Goal: Information Seeking & Learning: Learn about a topic

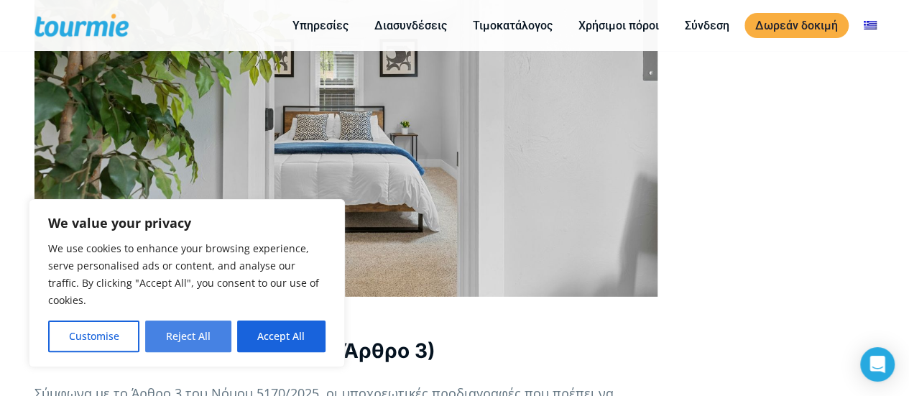
click at [194, 335] on button "Reject All" at bounding box center [187, 336] width 85 height 32
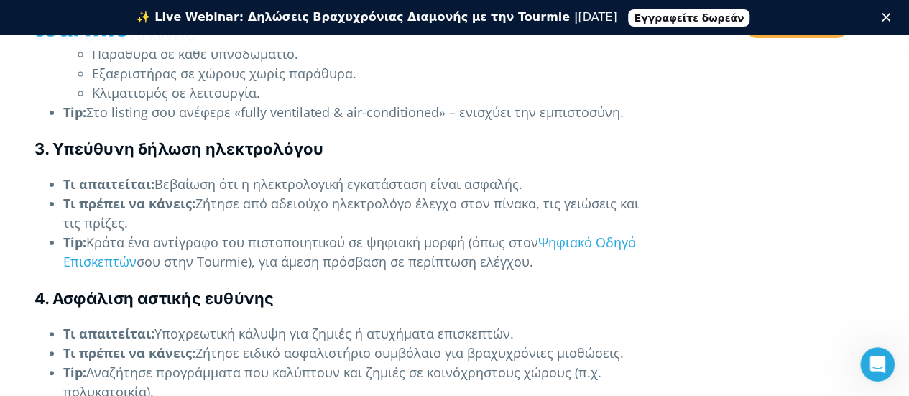
scroll to position [2748, 0]
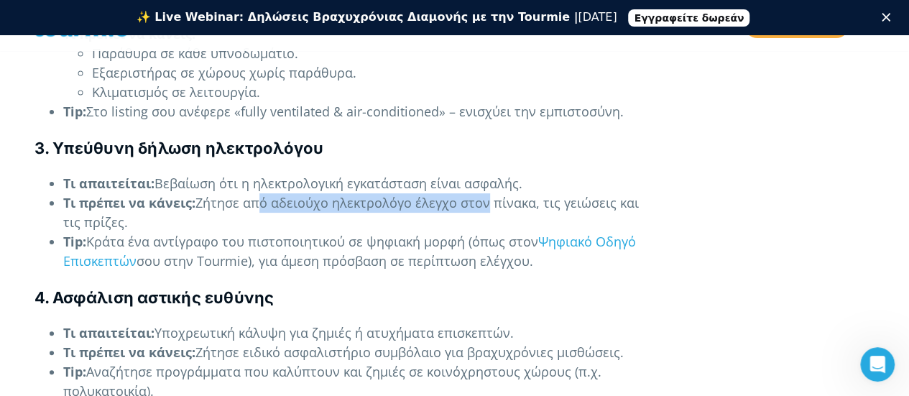
drag, startPoint x: 264, startPoint y: 186, endPoint x: 511, endPoint y: 185, distance: 247.8
click at [501, 193] on li "Τι πρέπει να κάνεις: Ζήτησε από αδειούχο ηλεκτρολόγο έλεγχο στον πίνακα, τις γε…" at bounding box center [360, 212] width 594 height 39
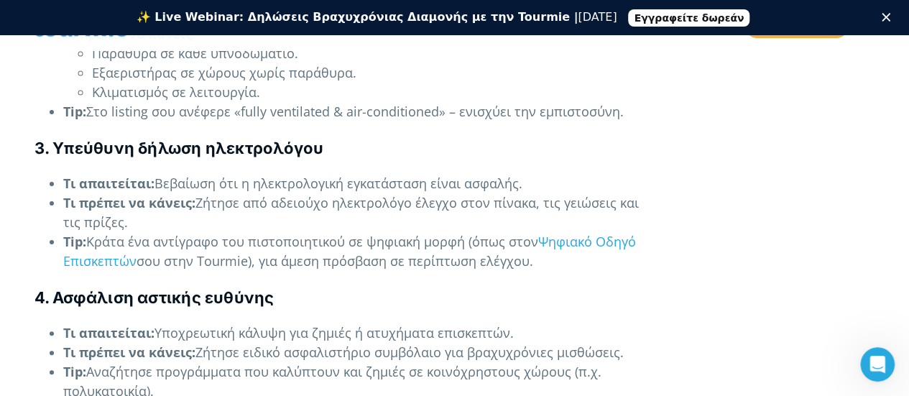
click at [514, 193] on li "Τι πρέπει να κάνεις: Ζήτησε από αδειούχο ηλεκτρολόγο έλεγχο στον πίνακα, τις γε…" at bounding box center [360, 212] width 594 height 39
drag, startPoint x: 201, startPoint y: 272, endPoint x: 335, endPoint y: 285, distance: 134.2
click at [335, 287] on h4 "4. Ασφάλιση αστικής ευθύνης" at bounding box center [345, 298] width 623 height 22
drag, startPoint x: 324, startPoint y: 314, endPoint x: 532, endPoint y: 316, distance: 208.3
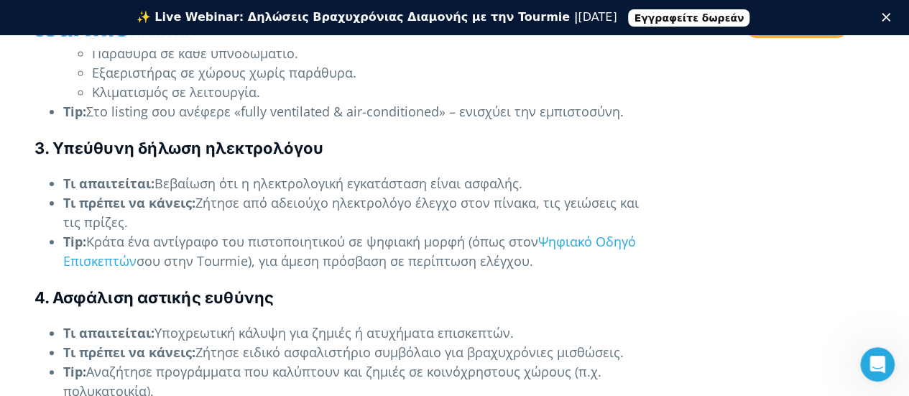
click at [532, 323] on li "Τι απαιτείται: Υποχρεωτική κάλυψη για ζημιές ή ατυχήματα επισκεπτών." at bounding box center [360, 332] width 594 height 19
drag, startPoint x: 554, startPoint y: 319, endPoint x: 289, endPoint y: 318, distance: 265.0
click at [289, 323] on li "Τι απαιτείται: Υποχρεωτική κάλυψη για ζημιές ή ατυχήματα επισκεπτών." at bounding box center [360, 332] width 594 height 19
click at [288, 323] on li "Τι απαιτείται: Υποχρεωτική κάλυψη για ζημιές ή ατυχήματα επισκεπτών." at bounding box center [360, 332] width 594 height 19
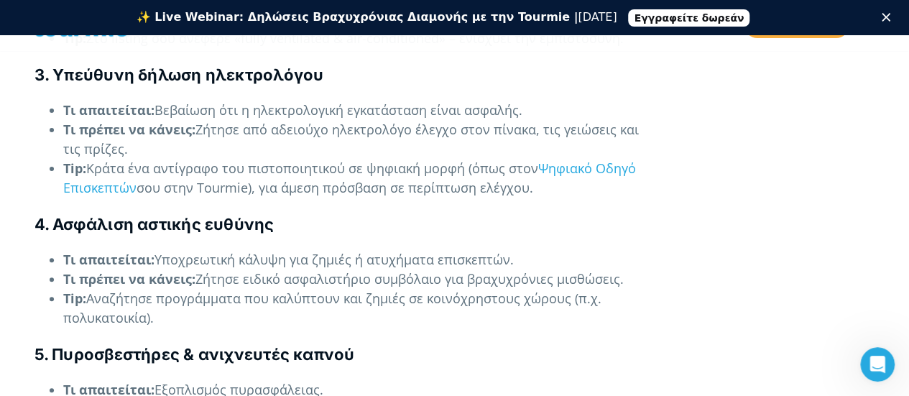
scroll to position [2823, 0]
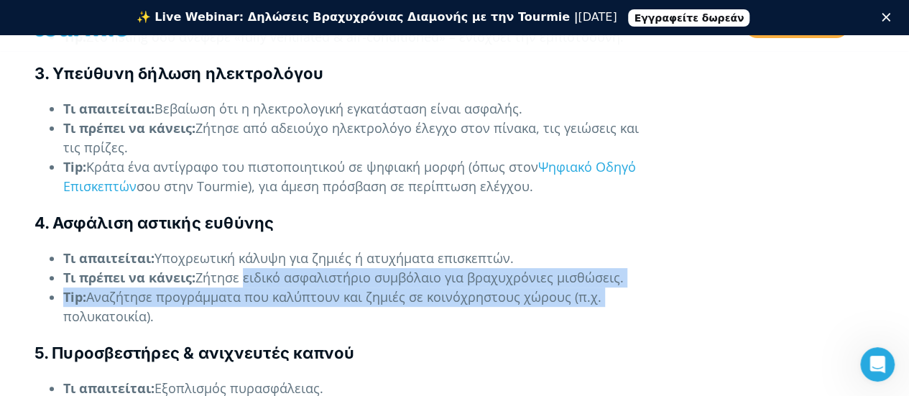
drag, startPoint x: 248, startPoint y: 264, endPoint x: 642, endPoint y: 279, distance: 394.6
click at [642, 279] on ul "Τι απαιτείται: Υποχρεωτική κάλυψη για ζημιές ή ατυχήματα επισκεπτών. Τι πρέπει …" at bounding box center [345, 288] width 623 height 78
click at [642, 287] on li "Tip: Αναζήτησε προγράμματα που καλύπτουν και ζημιές σε κοινόχρηστους χώρους (π.…" at bounding box center [360, 306] width 594 height 39
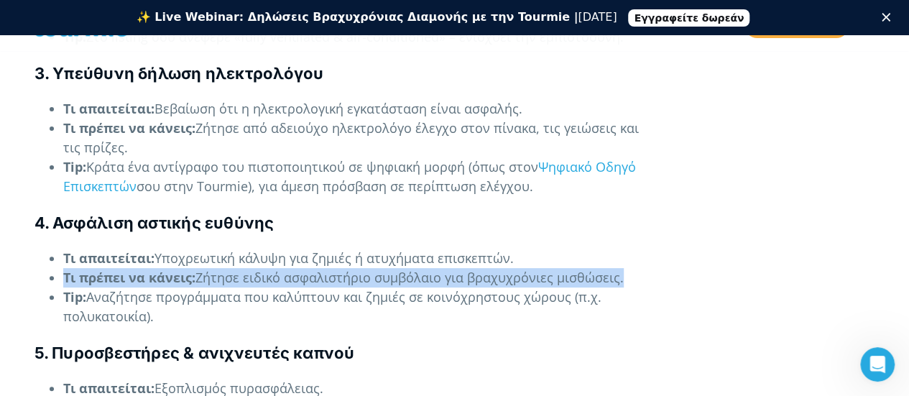
drag, startPoint x: 654, startPoint y: 258, endPoint x: 65, endPoint y: 259, distance: 589.7
click at [65, 268] on li "Τι πρέπει να κάνεις: Ζήτησε ειδικό ασφαλιστήριο συμβόλαιο για βραχυχρόνιες μισθ…" at bounding box center [360, 277] width 594 height 19
click at [65, 269] on strong "Τι πρέπει να κάνεις:" at bounding box center [129, 277] width 132 height 17
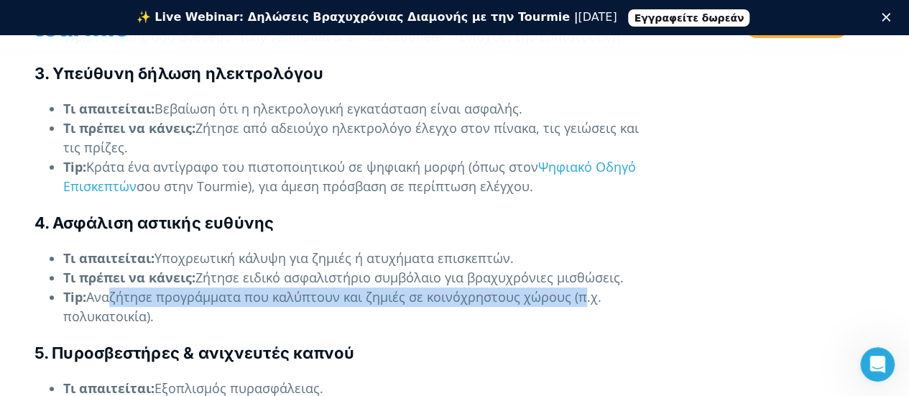
drag, startPoint x: 109, startPoint y: 282, endPoint x: 582, endPoint y: 274, distance: 472.7
click at [581, 287] on li "Tip: Αναζήτησε προγράμματα που καλύπτουν και ζημιές σε κοινόχρηστους χώρους (π.…" at bounding box center [360, 306] width 594 height 39
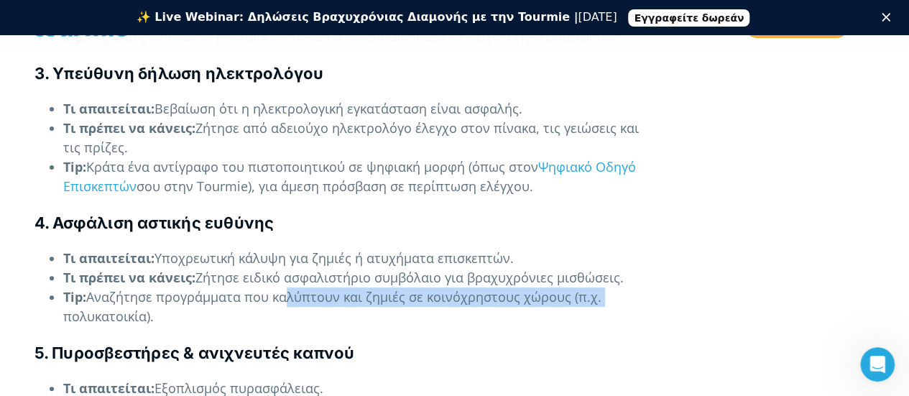
drag, startPoint x: 603, startPoint y: 280, endPoint x: 279, endPoint y: 284, distance: 324.7
click at [279, 287] on li "Tip: Αναζήτησε προγράμματα που καλύπτουν και ζημιές σε κοινόχρηστους χώρους (π.…" at bounding box center [360, 306] width 594 height 39
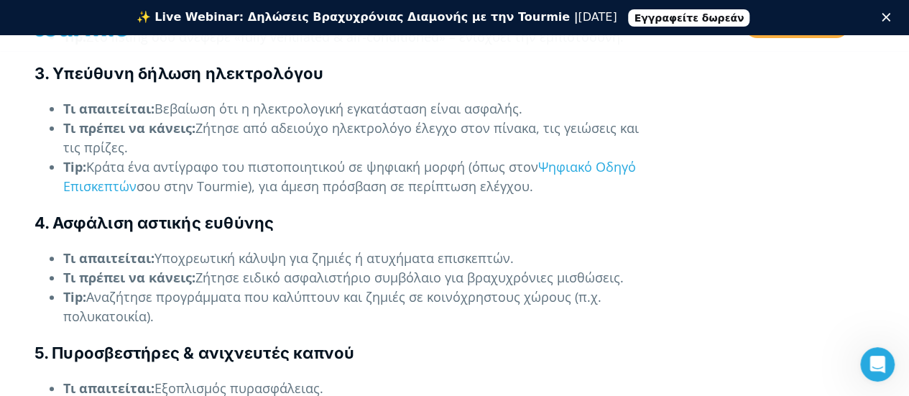
drag, startPoint x: 66, startPoint y: 279, endPoint x: 658, endPoint y: 268, distance: 591.9
drag, startPoint x: 658, startPoint y: 268, endPoint x: 655, endPoint y: 275, distance: 7.7
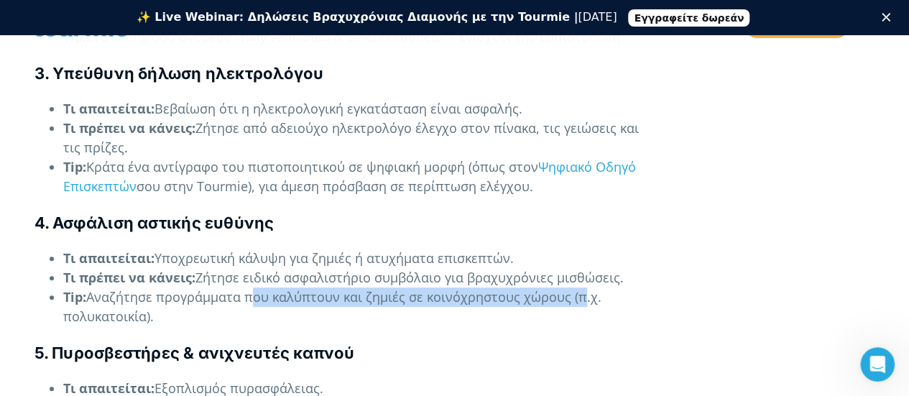
drag, startPoint x: 564, startPoint y: 279, endPoint x: 246, endPoint y: 274, distance: 318.2
click at [246, 287] on li "Tip: Αναζήτησε προγράμματα που καλύπτουν και ζημιές σε κοινόχρηστους χώρους (π.…" at bounding box center [360, 306] width 594 height 39
drag, startPoint x: 345, startPoint y: 279, endPoint x: 648, endPoint y: 287, distance: 303.2
click at [648, 287] on li "Tip: Αναζήτησε προγράμματα που καλύπτουν και ζημιές σε κοινόχρηστους χώρους (π.…" at bounding box center [360, 306] width 594 height 39
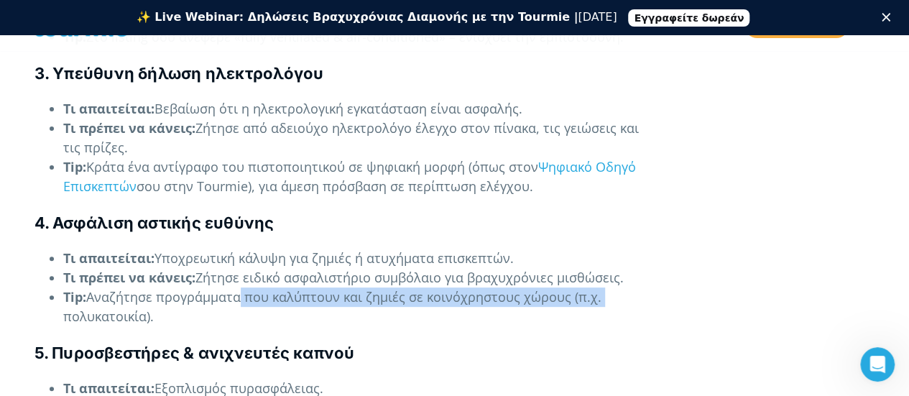
click at [648, 287] on li "Tip: Αναζήτησε προγράμματα που καλύπτουν και ζημιές σε κοινόχρηστους χώρους (π.…" at bounding box center [360, 306] width 594 height 39
drag, startPoint x: 66, startPoint y: 297, endPoint x: 215, endPoint y: 293, distance: 149.5
click at [215, 293] on li "Tip: Αναζήτησε προγράμματα που καλύπτουν και ζημιές σε κοινόχρηστους χώρους (π.…" at bounding box center [360, 306] width 594 height 39
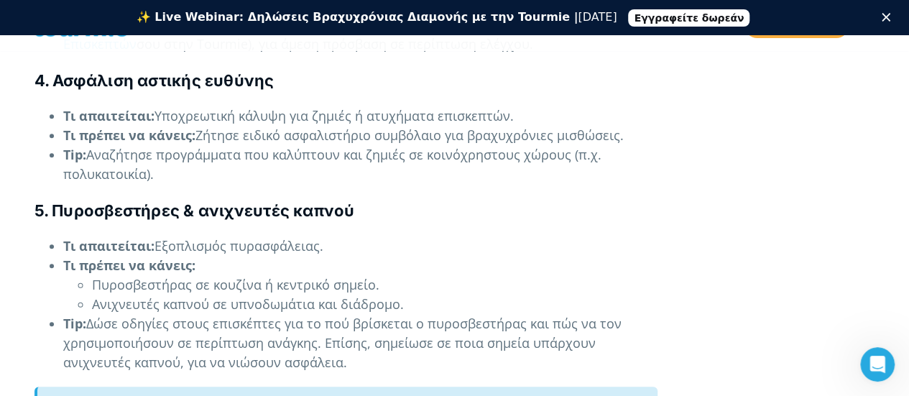
scroll to position [2969, 0]
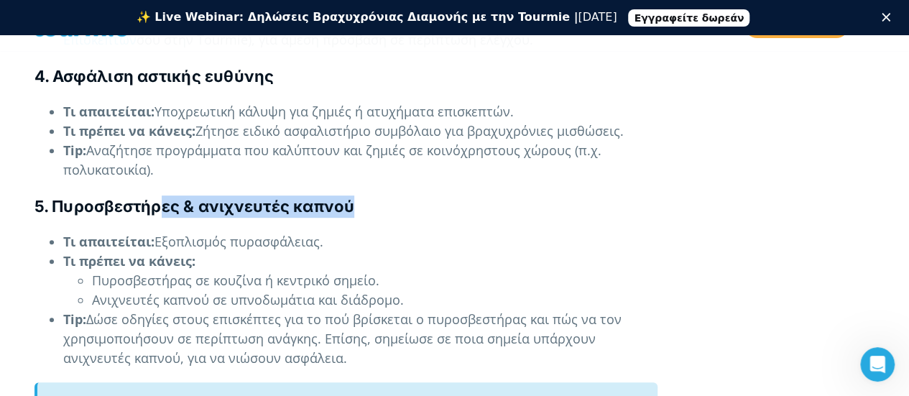
drag, startPoint x: 216, startPoint y: 189, endPoint x: 370, endPoint y: 187, distance: 153.7
click at [370, 195] on h4 "5. Πυροσβεστήρες & ανιχνευτές καπνού" at bounding box center [345, 206] width 623 height 22
drag, startPoint x: 162, startPoint y: 222, endPoint x: 336, endPoint y: 222, distance: 173.8
click at [336, 232] on li "Τι απαιτείται: Εξοπλισμός πυρασφάλειας." at bounding box center [360, 241] width 594 height 19
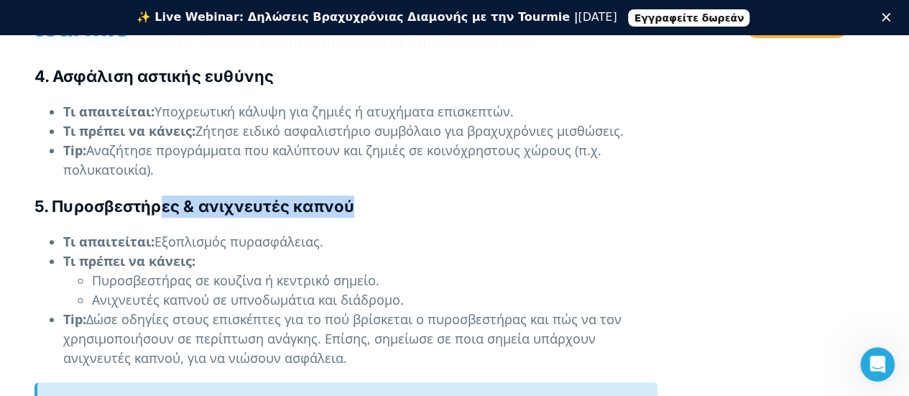
click at [336, 232] on li "Τι απαιτείται: Εξοπλισμός πυρασφάλειας." at bounding box center [360, 241] width 594 height 19
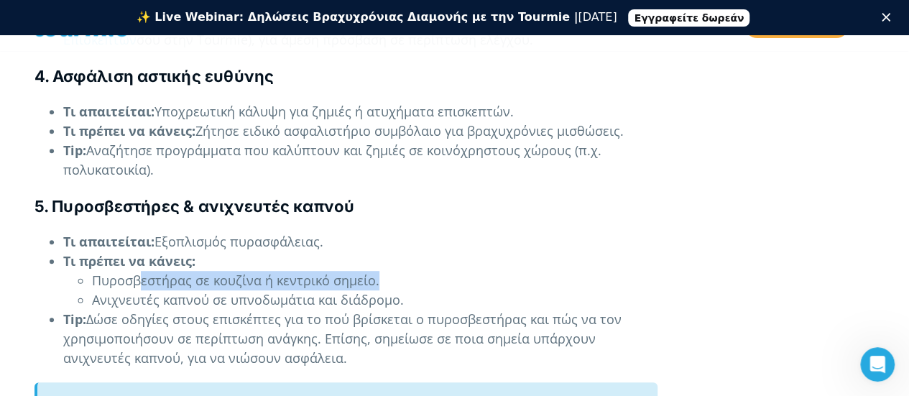
drag, startPoint x: 138, startPoint y: 255, endPoint x: 386, endPoint y: 261, distance: 248.6
click at [386, 271] on li "Πυροσβεστήρας σε κουζίνα ή κεντρικό σημείο." at bounding box center [374, 280] width 565 height 19
drag, startPoint x: 350, startPoint y: 265, endPoint x: 93, endPoint y: 257, distance: 257.2
click at [93, 271] on li "Πυροσβεστήρας σε κουζίνα ή κεντρικό σημείο." at bounding box center [374, 280] width 565 height 19
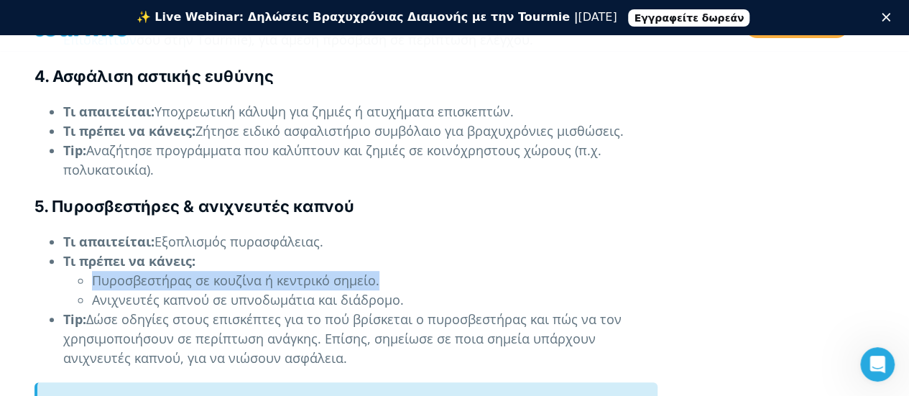
click at [93, 271] on li "Πυροσβεστήρας σε κουζίνα ή κεντρικό σημείο." at bounding box center [374, 280] width 565 height 19
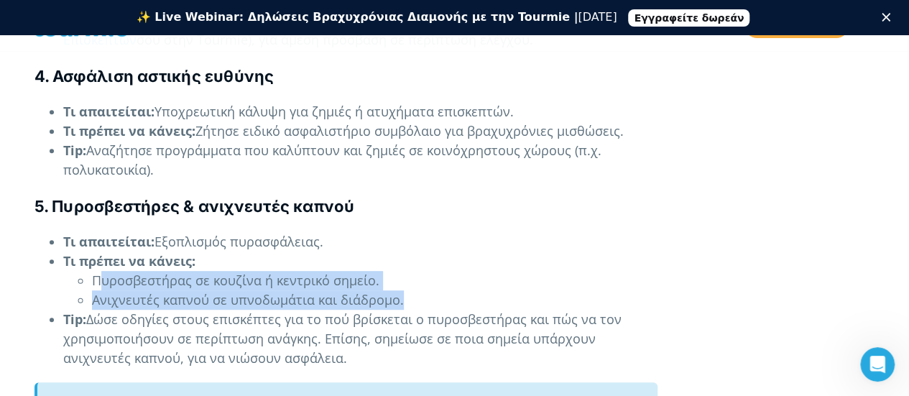
drag, startPoint x: 108, startPoint y: 268, endPoint x: 408, endPoint y: 287, distance: 300.1
click at [408, 287] on ul "Πυροσβεστήρας σε κουζίνα ή κεντρικό σημείο. Ανιχνευτές καπνού σε υπνοδωμάτια κα…" at bounding box center [360, 290] width 594 height 39
click at [408, 290] on li "Ανιχνευτές καπνού σε υπνοδωμάτια και διάδρομο." at bounding box center [374, 299] width 565 height 19
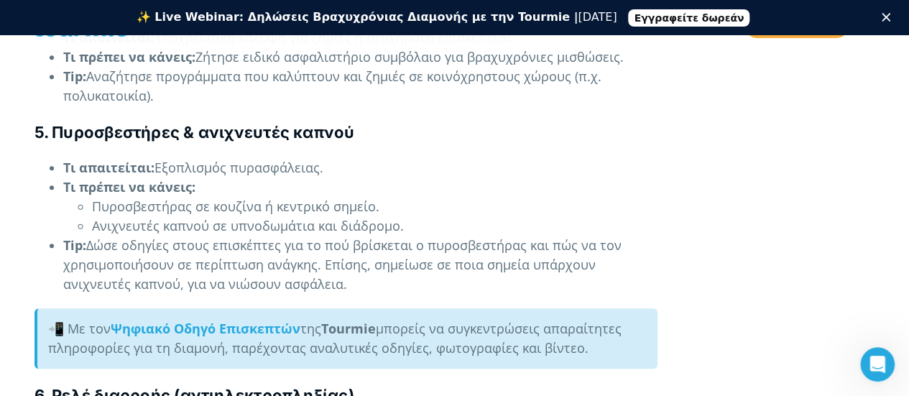
scroll to position [3044, 0]
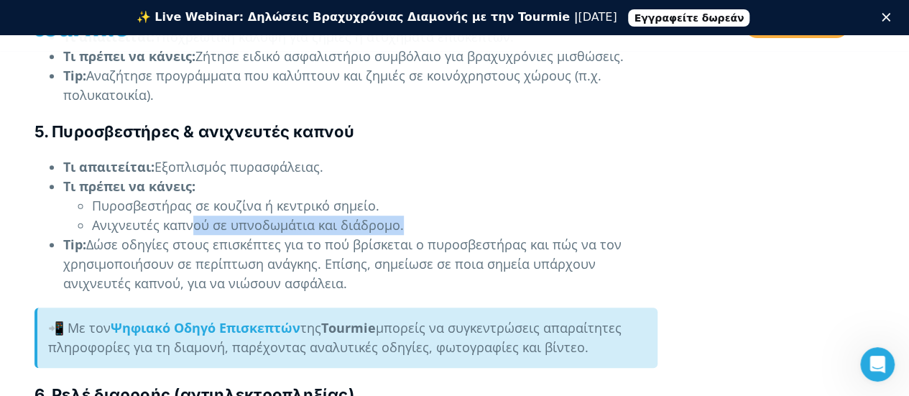
drag, startPoint x: 190, startPoint y: 210, endPoint x: 419, endPoint y: 212, distance: 229.1
click at [419, 215] on li "Ανιχνευτές καπνού σε υπνοδωμάτια και διάδρομο." at bounding box center [374, 224] width 565 height 19
drag, startPoint x: 348, startPoint y: 208, endPoint x: 92, endPoint y: 199, distance: 255.9
click at [92, 215] on li "Ανιχνευτές καπνού σε υπνοδωμάτια και διάδρομο." at bounding box center [374, 224] width 565 height 19
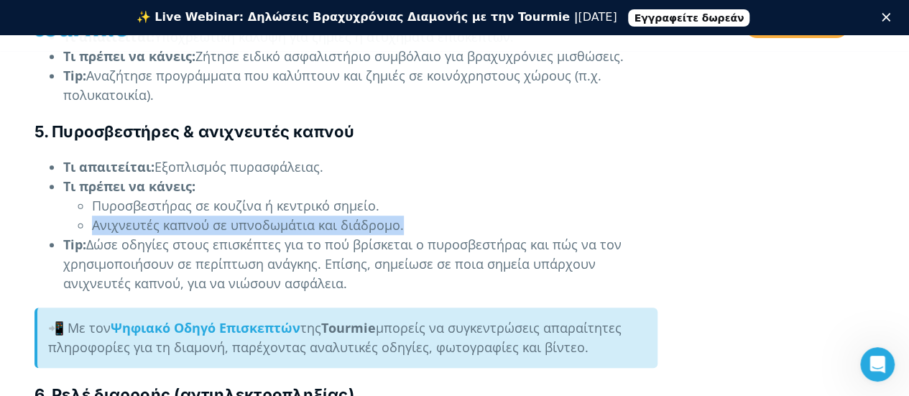
click at [92, 215] on li "Ανιχνευτές καπνού σε υπνοδωμάτια και διάδρομο." at bounding box center [374, 224] width 565 height 19
drag, startPoint x: 90, startPoint y: 201, endPoint x: 413, endPoint y: 202, distance: 322.5
click at [413, 202] on ul "Πυροσβεστήρας σε κουζίνα ή κεντρικό σημείο. Ανιχνευτές καπνού σε υπνοδωμάτια κα…" at bounding box center [360, 215] width 594 height 39
click at [413, 215] on li "Ανιχνευτές καπνού σε υπνοδωμάτια και διάδρομο." at bounding box center [374, 224] width 565 height 19
drag, startPoint x: 306, startPoint y: 200, endPoint x: 87, endPoint y: 203, distance: 219.1
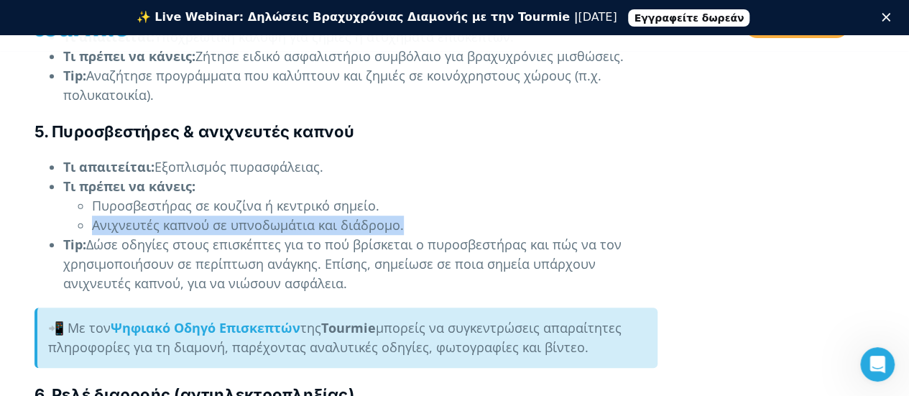
click at [87, 203] on ul "Πυροσβεστήρας σε κουζίνα ή κεντρικό σημείο. Ανιχνευτές καπνού σε υπνοδωμάτια κα…" at bounding box center [360, 215] width 594 height 39
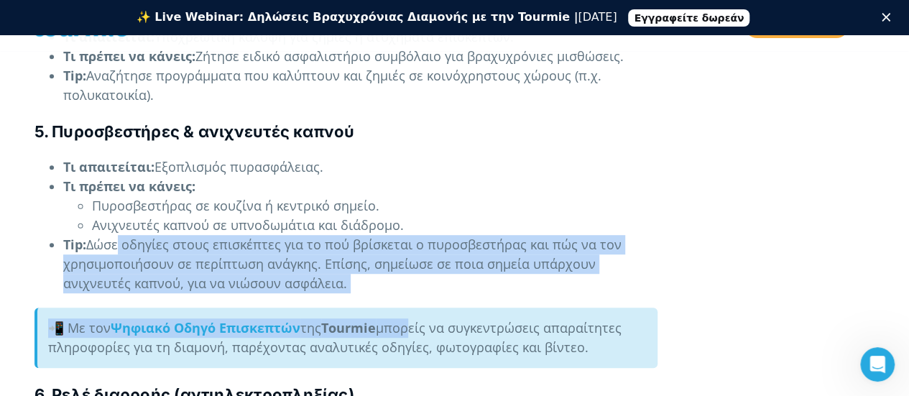
drag, startPoint x: 159, startPoint y: 231, endPoint x: 415, endPoint y: 297, distance: 264.1
click at [371, 267] on li "Tip: Δώσε οδηγίες στους επισκέπτες για το πού βρίσκεται ο πυροσβεστήρας και πώς…" at bounding box center [360, 264] width 594 height 58
drag, startPoint x: 369, startPoint y: 262, endPoint x: 144, endPoint y: 214, distance: 230.6
click at [144, 214] on ul "Τι απαιτείται: Εξοπλισμός πυρασφάλειας. Τι πρέπει να κάνεις: Πυροσβεστήρας σε κ…" at bounding box center [345, 225] width 623 height 136
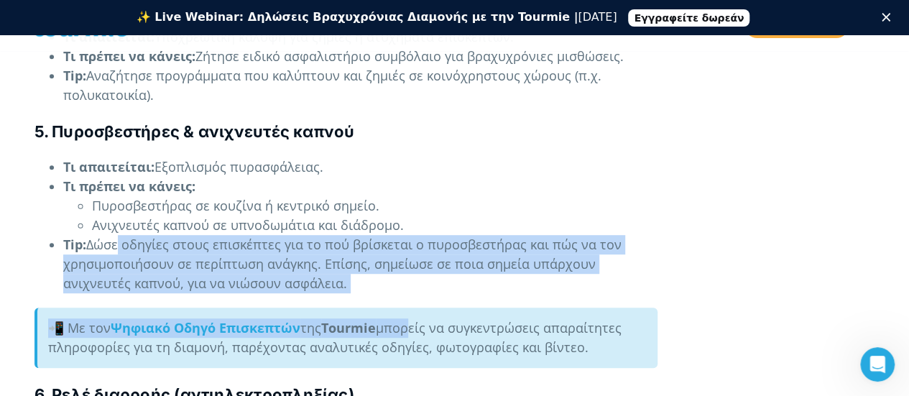
click at [144, 215] on li "Ανιχνευτές καπνού σε υπνοδωμάτια και διάδρομο." at bounding box center [374, 224] width 565 height 19
drag, startPoint x: 231, startPoint y: 231, endPoint x: 358, endPoint y: 268, distance: 131.8
click at [358, 268] on li "Tip: Δώσε οδηγίες στους επισκέπτες για το πού βρίσκεται ο πυροσβεστήρας και πώς…" at bounding box center [360, 264] width 594 height 58
drag, startPoint x: 319, startPoint y: 261, endPoint x: 121, endPoint y: 225, distance: 201.5
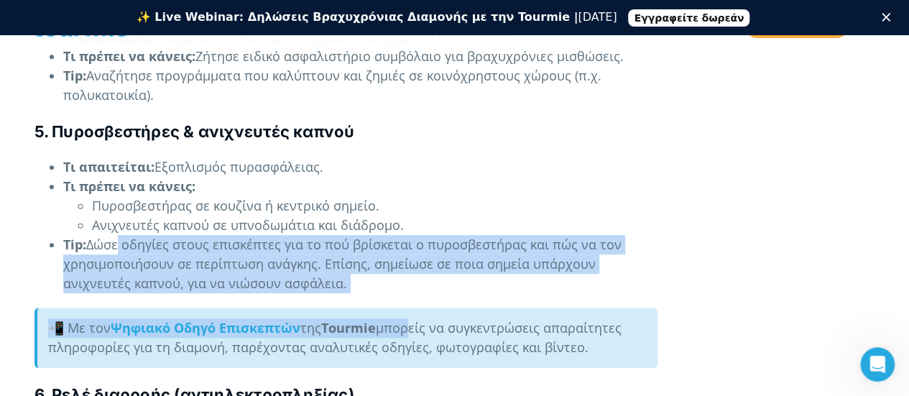
click at [121, 235] on li "Tip: Δώσε οδηγίες στους επισκέπτες για το πού βρίσκεται ο πυροσβεστήρας και πώς…" at bounding box center [360, 264] width 594 height 58
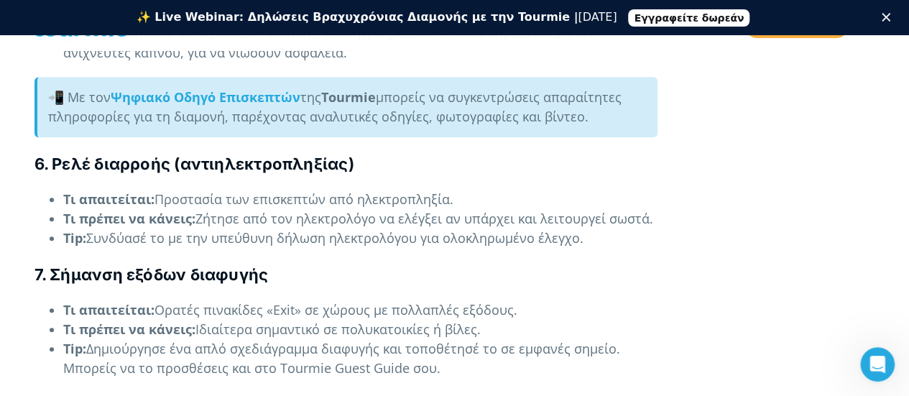
scroll to position [3282, 0]
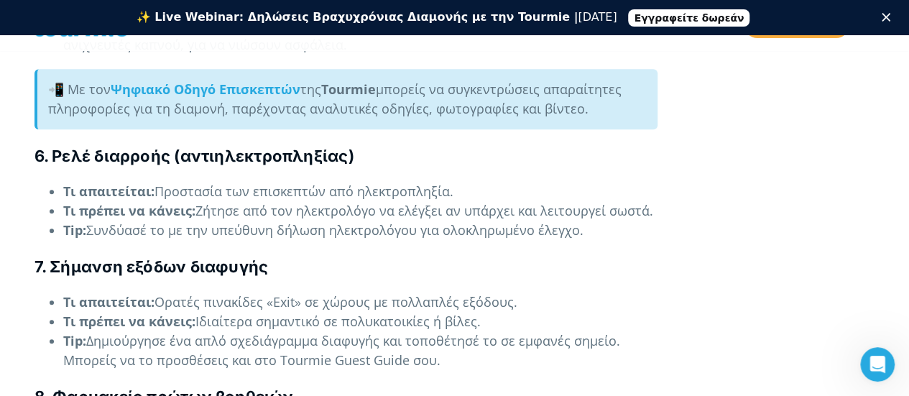
drag, startPoint x: 195, startPoint y: 206, endPoint x: 582, endPoint y: 207, distance: 387.1
click at [582, 220] on li "Tip: Συνδύασέ το με την υπεύθυνη δήλωση ηλεκτρολόγου για ολοκληρωμένο έλεγχο." at bounding box center [360, 229] width 594 height 19
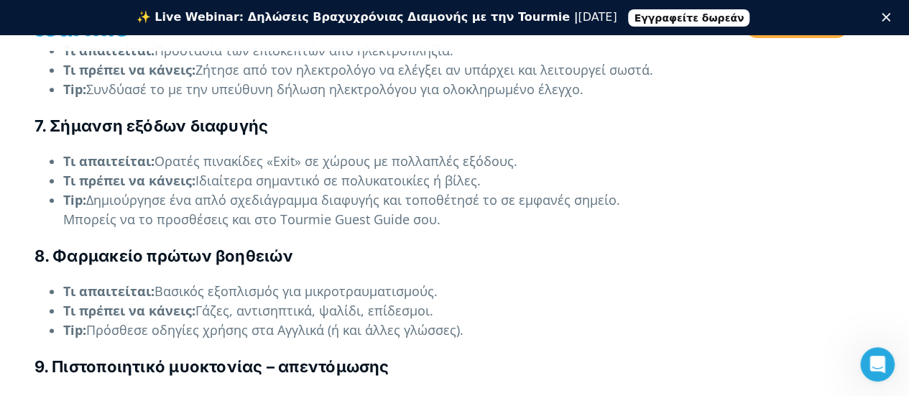
scroll to position [3430, 0]
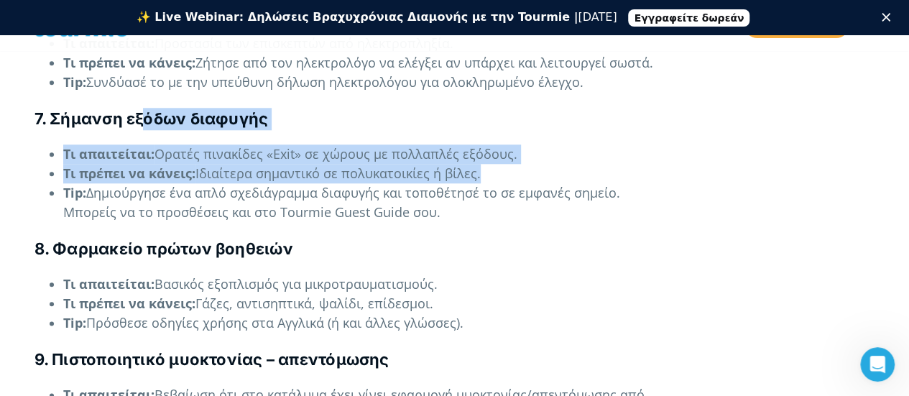
drag, startPoint x: 155, startPoint y: 98, endPoint x: 533, endPoint y: 150, distance: 381.3
click at [533, 150] on div "Έχει περάσει η 1η [DATE] και οι νέες υποχρεώσεις για τις βραχυχρόνιες μισθώσεις…" at bounding box center [345, 115] width 623 height 6324
click at [533, 164] on li "Τι πρέπει να κάνεις: Ιδιαίτερα σημαντικό σε πολυκατοικίες ή βίλες." at bounding box center [360, 173] width 594 height 19
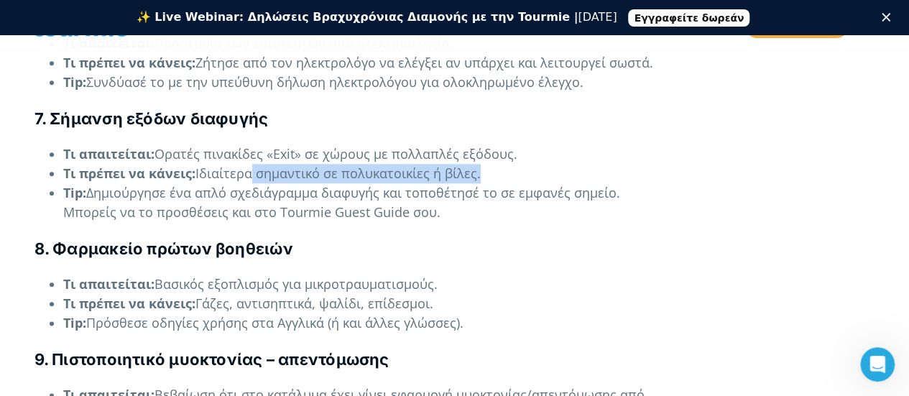
drag, startPoint x: 479, startPoint y: 153, endPoint x: 253, endPoint y: 156, distance: 226.3
click at [253, 164] on li "Τι πρέπει να κάνεις: Ιδιαίτερα σημαντικό σε πολυκατοικίες ή βίλες." at bounding box center [360, 173] width 594 height 19
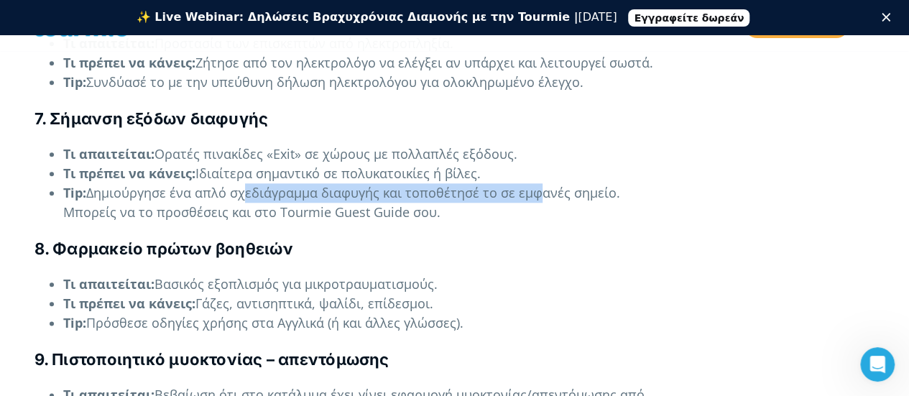
drag, startPoint x: 236, startPoint y: 174, endPoint x: 529, endPoint y: 180, distance: 293.1
click at [529, 183] on li "Tip: Δημιούργησε ένα απλό σχεδιάγραμμα διαφυγής και τοποθέτησέ το σε εμφανές ση…" at bounding box center [360, 202] width 594 height 39
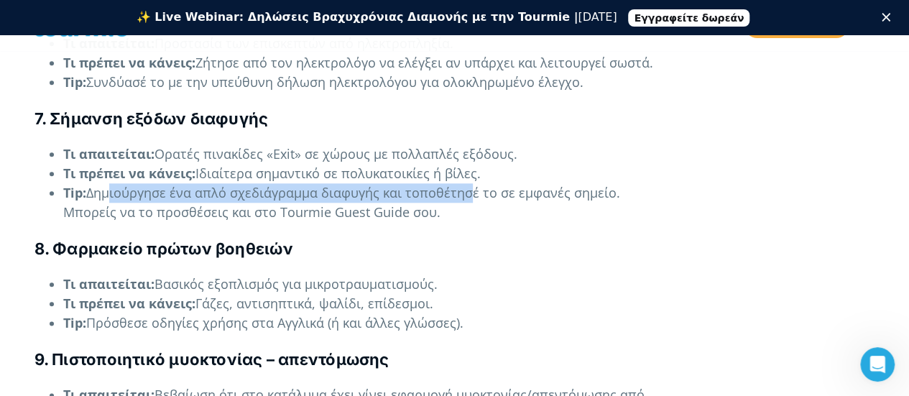
drag, startPoint x: 108, startPoint y: 180, endPoint x: 467, endPoint y: 180, distance: 359.1
click at [467, 183] on li "Tip: Δημιούργησε ένα απλό σχεδιάγραμμα διαφυγής και τοποθέτησέ το σε εμφανές ση…" at bounding box center [360, 202] width 594 height 39
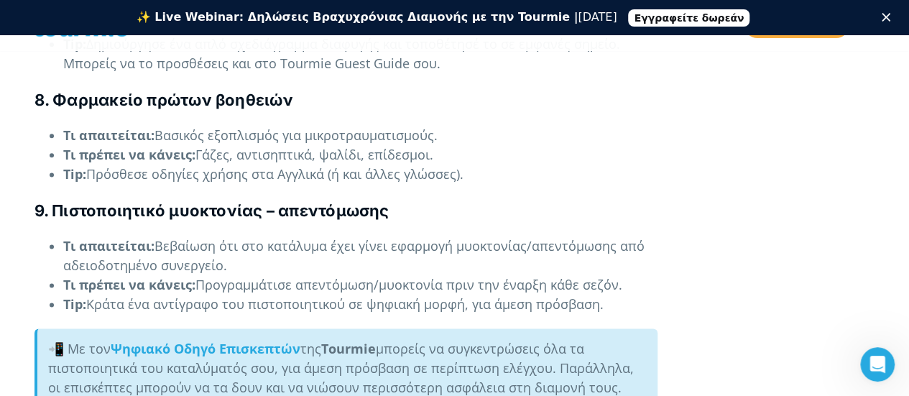
scroll to position [3580, 0]
drag, startPoint x: 160, startPoint y: 146, endPoint x: 523, endPoint y: 158, distance: 362.9
click at [523, 164] on li "Tip: Πρόσθεσε οδηγίες χρήσης στα Αγγλικά (ή και άλλες γλώσσες)." at bounding box center [360, 173] width 594 height 19
drag, startPoint x: 465, startPoint y: 148, endPoint x: 25, endPoint y: 162, distance: 440.5
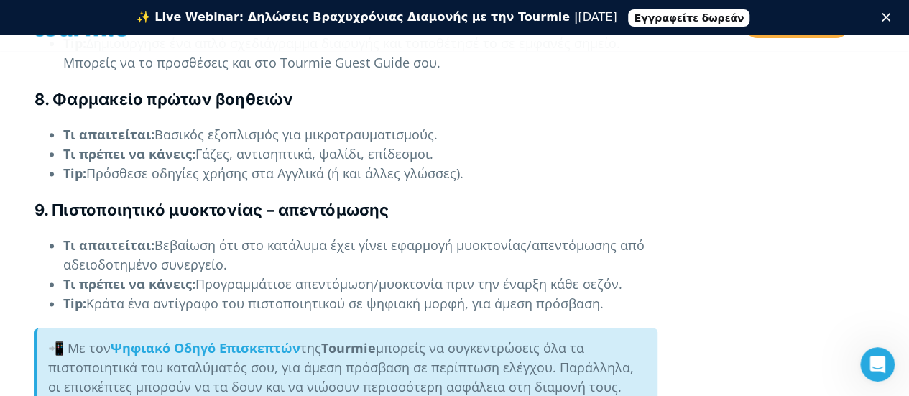
click at [25, 162] on div "  By [PERSON_NAME] Τουριστικά νέα [DATE] πρόστιμο από 5.000€ έως 20.000€ . Ο …" at bounding box center [345, 43] width 653 height 6598
drag, startPoint x: 90, startPoint y: 162, endPoint x: 517, endPoint y: 162, distance: 427.3
click at [517, 162] on ul "Τι απαιτείται: Βασικός εξοπλισμός για μικροτραυματισμούς. Τι πρέπει να κάνεις: …" at bounding box center [345, 154] width 623 height 58
click at [517, 164] on li "Tip: Πρόσθεσε οδηγίες χρήσης στα Αγγλικά (ή και άλλες γλώσσες)." at bounding box center [360, 173] width 594 height 19
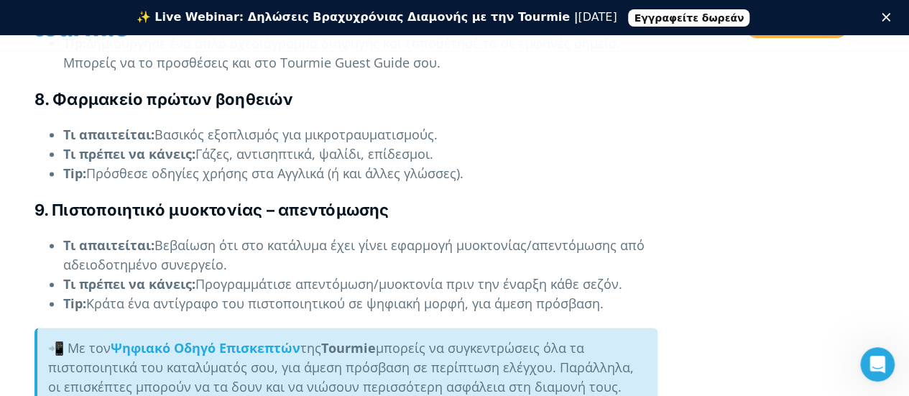
drag, startPoint x: 483, startPoint y: 153, endPoint x: 60, endPoint y: 153, distance: 422.3
click at [60, 153] on ul "Τι απαιτείται: Βασικός εξοπλισμός για μικροτραυματισμούς. Τι πρέπει να κάνεις: …" at bounding box center [345, 154] width 623 height 58
drag, startPoint x: 60, startPoint y: 152, endPoint x: 499, endPoint y: 153, distance: 438.8
click at [499, 153] on ul "Τι απαιτείται: Βασικός εξοπλισμός για μικροτραυματισμούς. Τι πρέπει να κάνεις: …" at bounding box center [345, 154] width 623 height 58
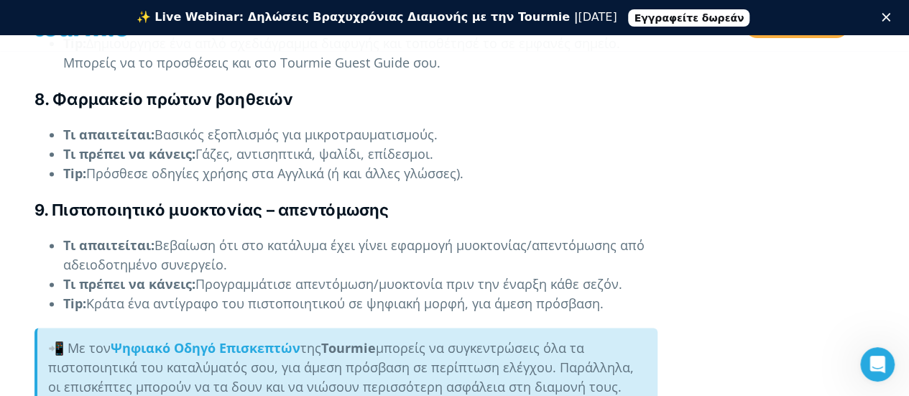
click at [499, 164] on li "Tip: Πρόσθεσε οδηγίες χρήσης στα Αγγλικά (ή και άλλες γλώσσες)." at bounding box center [360, 173] width 594 height 19
drag, startPoint x: 486, startPoint y: 154, endPoint x: 50, endPoint y: 84, distance: 441.5
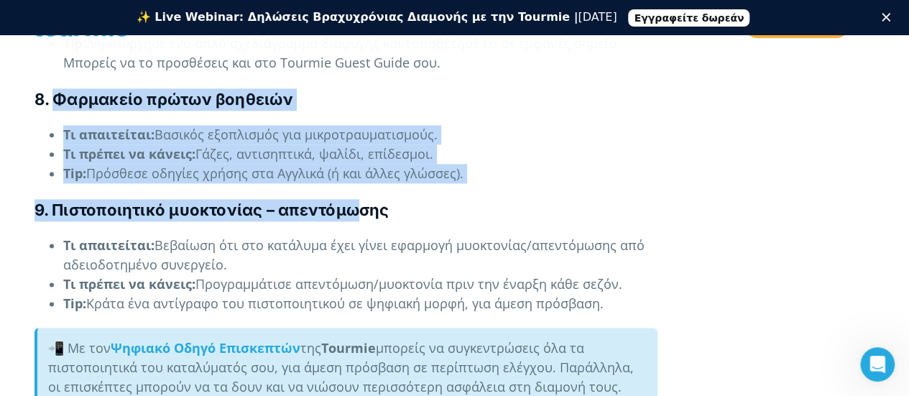
drag, startPoint x: 53, startPoint y: 81, endPoint x: 358, endPoint y: 172, distance: 317.9
